Goal: Entertainment & Leisure: Consume media (video, audio)

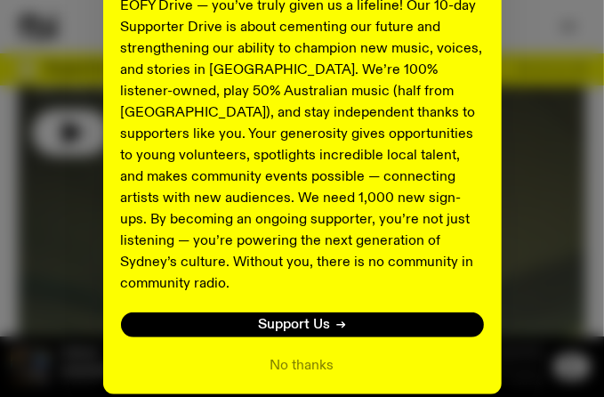
scroll to position [427, 0]
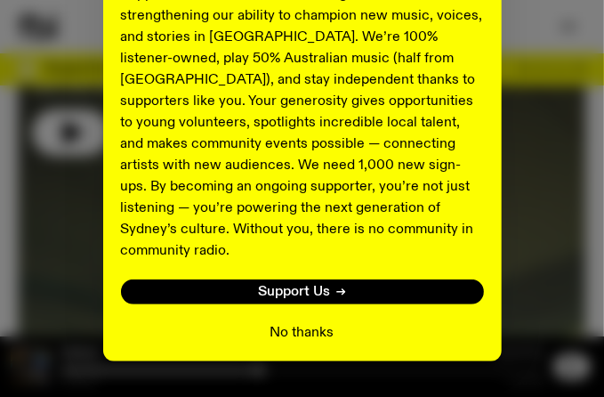
click at [311, 254] on button "No thanks" at bounding box center [302, 332] width 64 height 21
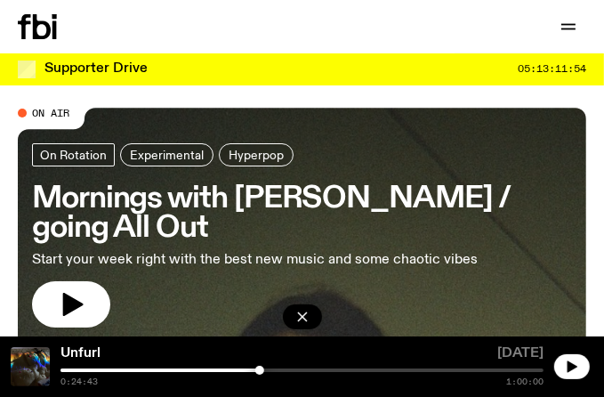
scroll to position [0, 0]
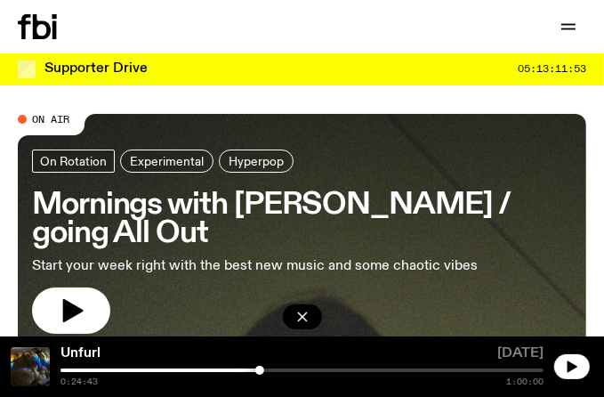
click at [40, 117] on span "On Air" at bounding box center [50, 119] width 37 height 12
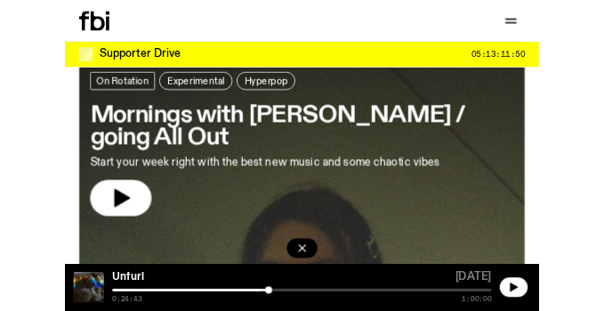
scroll to position [89, 0]
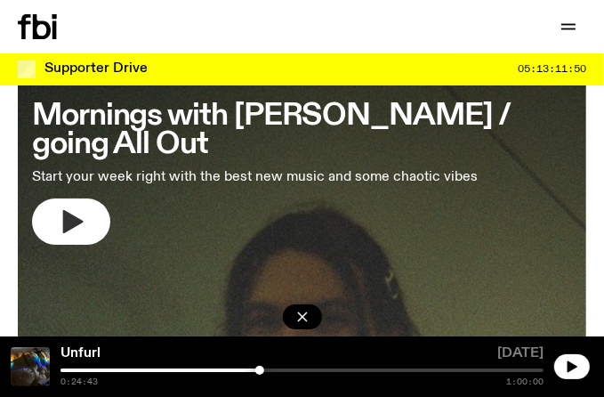
click at [74, 222] on icon "button" at bounding box center [73, 221] width 20 height 23
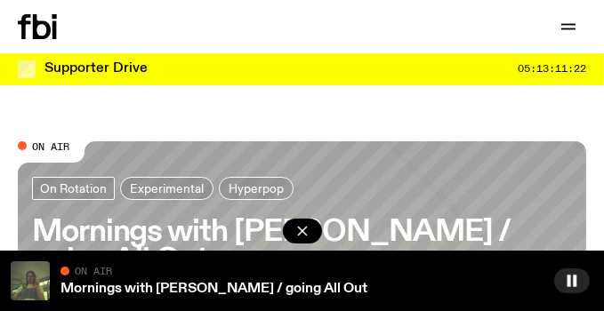
scroll to position [0, 0]
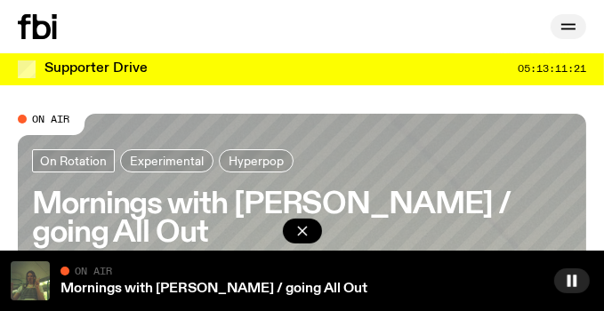
click at [561, 30] on icon "button" at bounding box center [568, 26] width 21 height 21
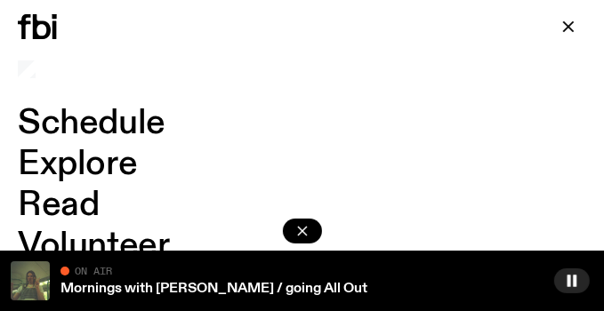
scroll to position [178, 0]
click at [294, 237] on icon "button" at bounding box center [303, 231] width 18 height 18
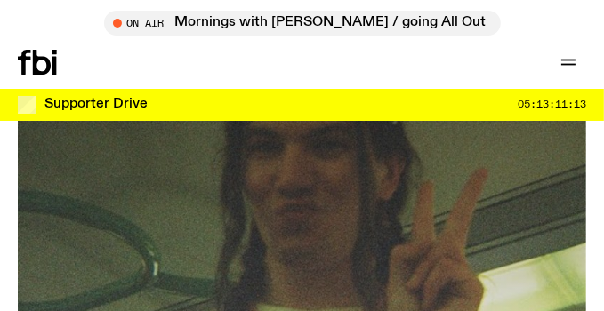
scroll to position [0, 0]
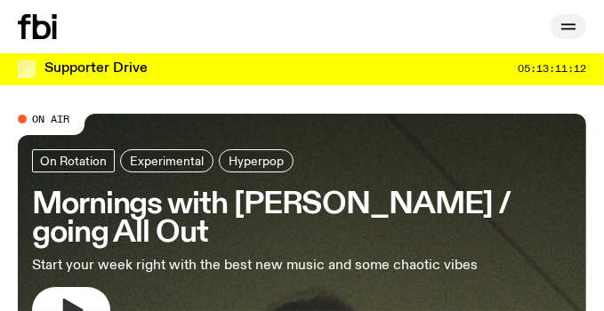
click at [563, 33] on icon "button" at bounding box center [568, 26] width 21 height 21
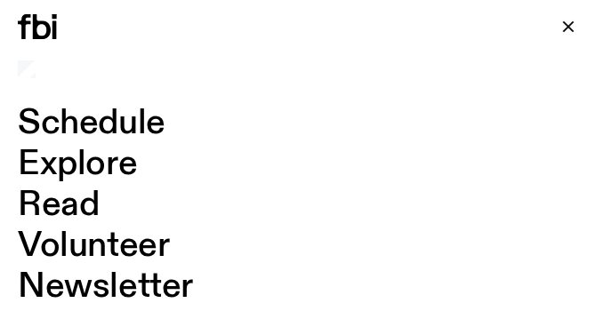
click at [61, 173] on link "Explore" at bounding box center [77, 165] width 119 height 34
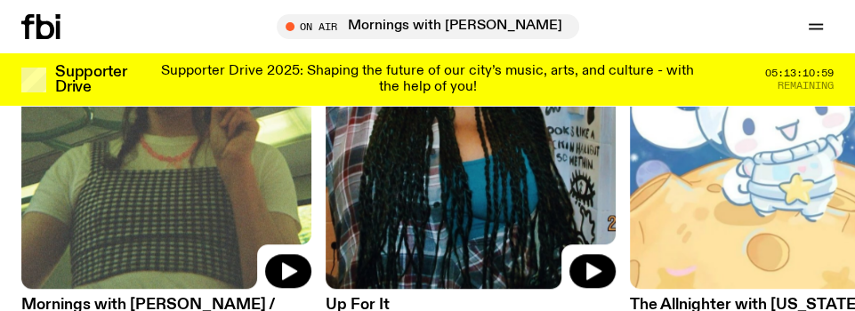
scroll to position [1119, 0]
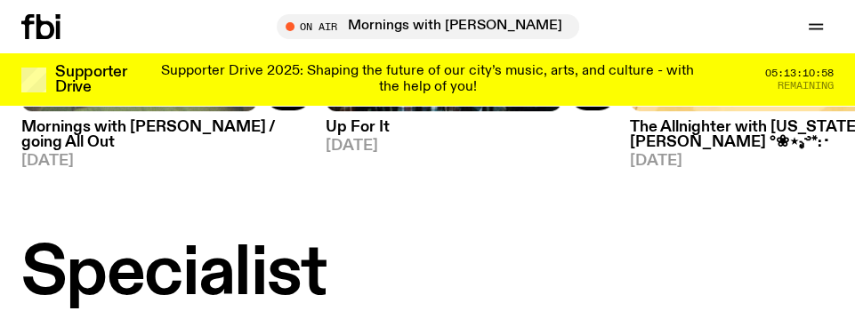
drag, startPoint x: 522, startPoint y: 216, endPoint x: 663, endPoint y: 212, distance: 140.6
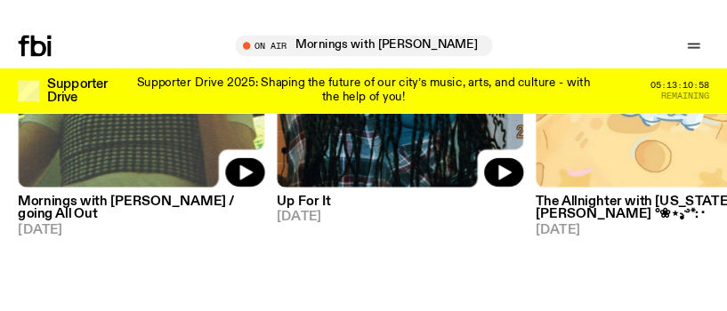
scroll to position [941, 0]
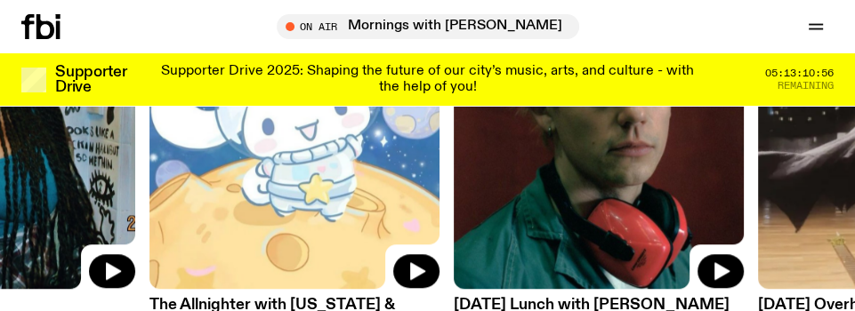
drag, startPoint x: 776, startPoint y: 139, endPoint x: 284, endPoint y: 190, distance: 494.6
click at [284, 190] on img at bounding box center [294, 95] width 290 height 387
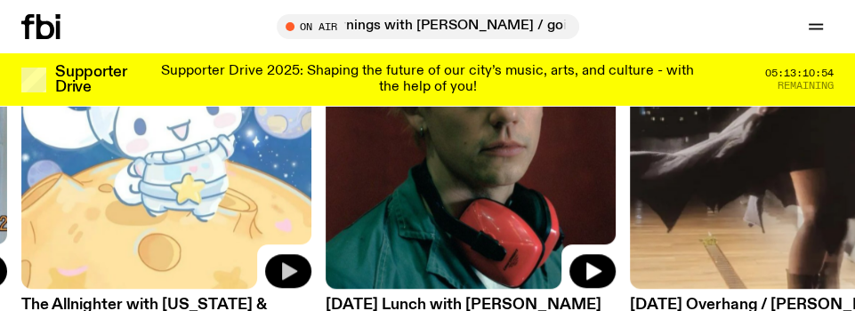
click at [286, 254] on icon "button" at bounding box center [289, 271] width 15 height 18
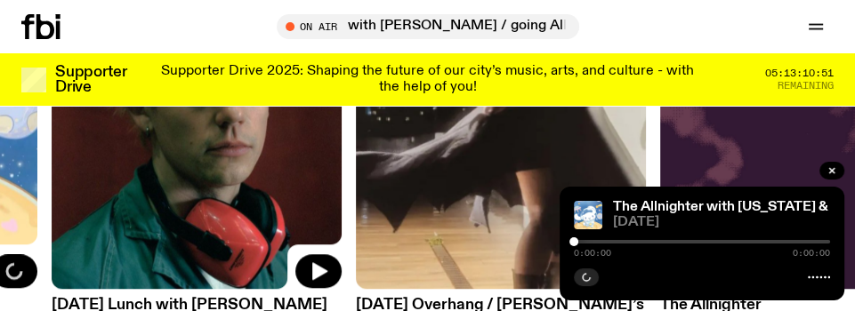
drag, startPoint x: 355, startPoint y: 196, endPoint x: 71, endPoint y: 205, distance: 284.0
click at [71, 205] on img at bounding box center [197, 95] width 290 height 387
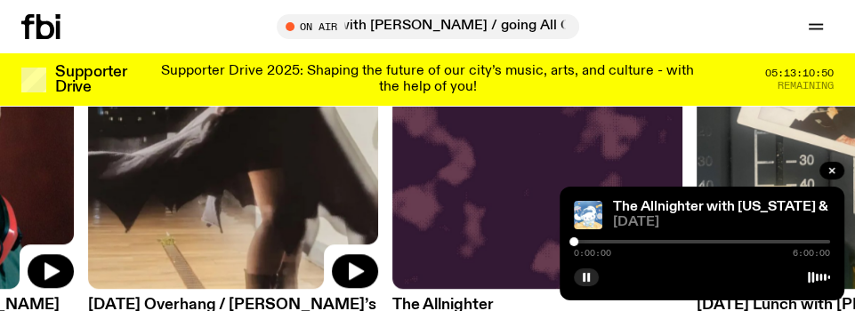
drag, startPoint x: 438, startPoint y: 202, endPoint x: 18, endPoint y: 202, distance: 419.9
click at [88, 202] on img at bounding box center [233, 95] width 290 height 387
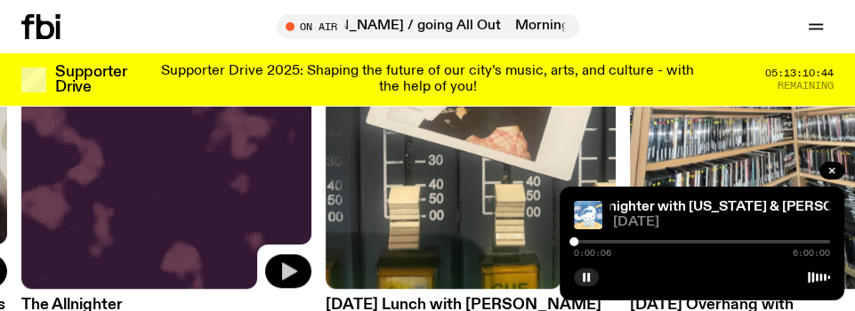
click at [299, 254] on button "button" at bounding box center [288, 271] width 46 height 34
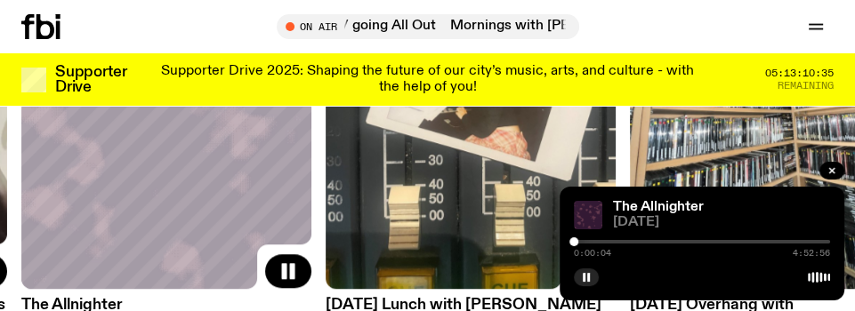
click at [577, 242] on div at bounding box center [573, 242] width 9 height 9
click at [582, 246] on div "0:03:16 4:52:56" at bounding box center [702, 247] width 256 height 21
click at [579, 245] on div at bounding box center [576, 242] width 9 height 9
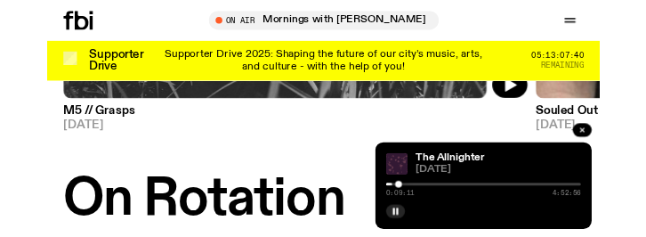
scroll to position [1370, 0]
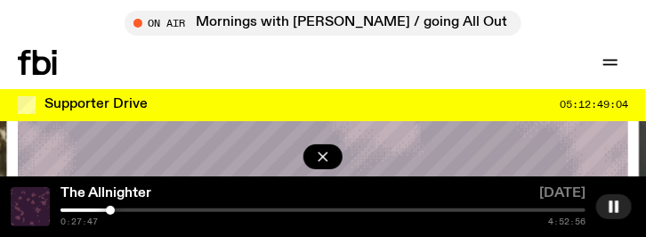
click at [115, 208] on div at bounding box center [322, 210] width 525 height 4
click at [125, 209] on div at bounding box center [322, 210] width 525 height 4
click at [136, 206] on div "The Allnighter [DATE] 0:38:34 4:52:56" at bounding box center [323, 206] width 646 height 60
click at [137, 208] on div at bounding box center [322, 210] width 525 height 4
click at [141, 212] on div "0:42:44 4:52:56" at bounding box center [322, 217] width 525 height 18
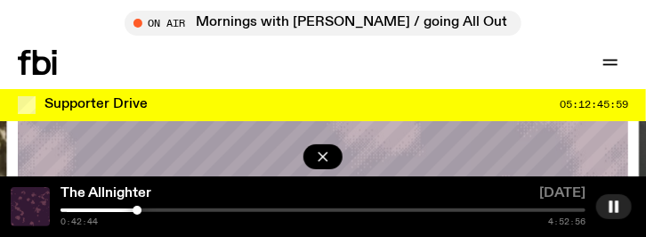
click at [143, 210] on div at bounding box center [322, 210] width 525 height 4
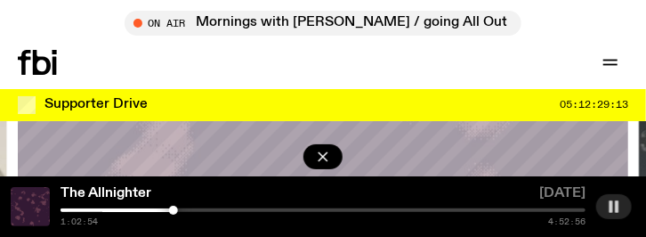
click at [603, 203] on rect "button" at bounding box center [617, 206] width 4 height 12
click at [603, 207] on rect "button" at bounding box center [611, 206] width 4 height 12
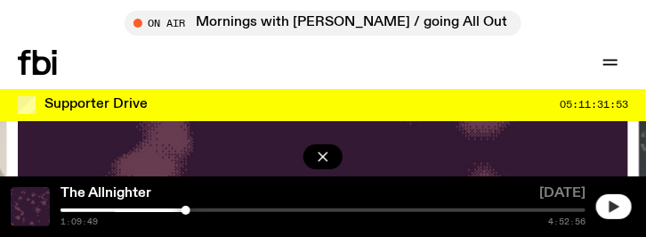
click at [596, 194] on button "button" at bounding box center [614, 206] width 36 height 25
